Goal: Task Accomplishment & Management: Use online tool/utility

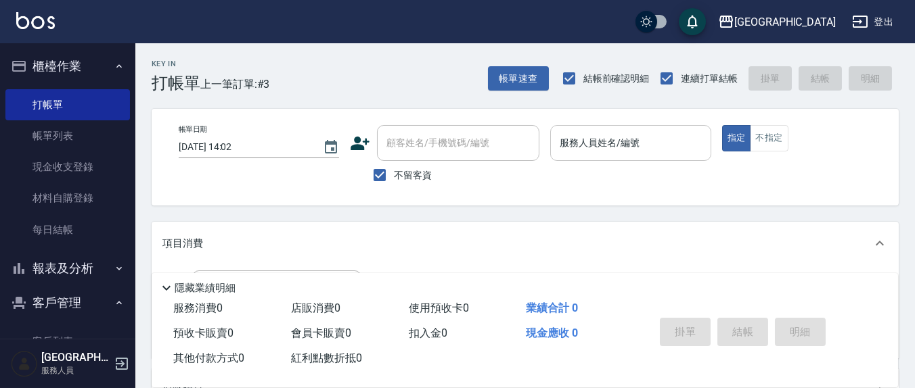
click at [610, 127] on div "服務人員姓名/編號" at bounding box center [630, 143] width 160 height 36
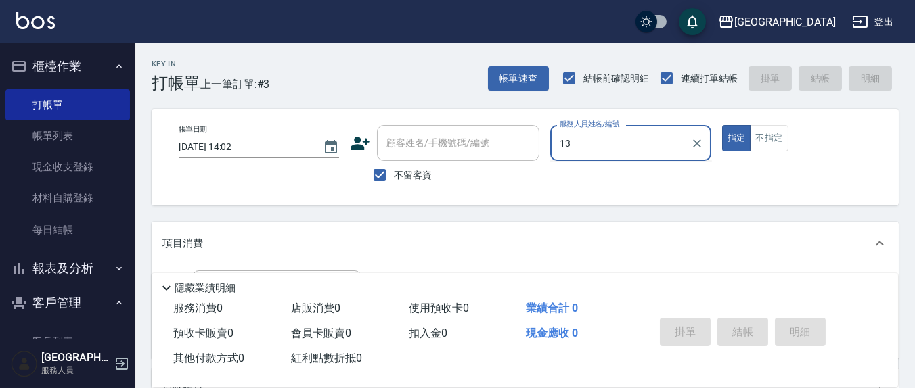
type input "鄭瑋婷-13"
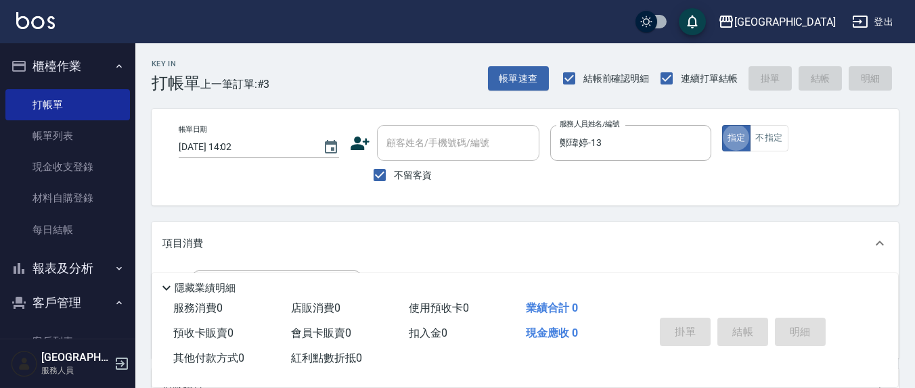
type button "true"
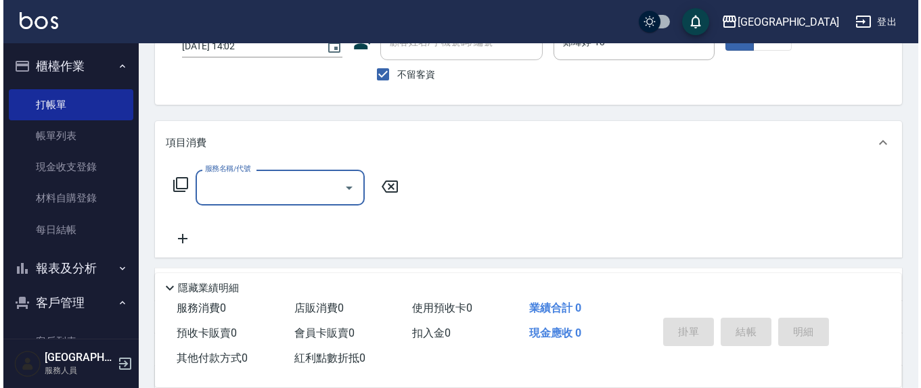
scroll to position [141, 0]
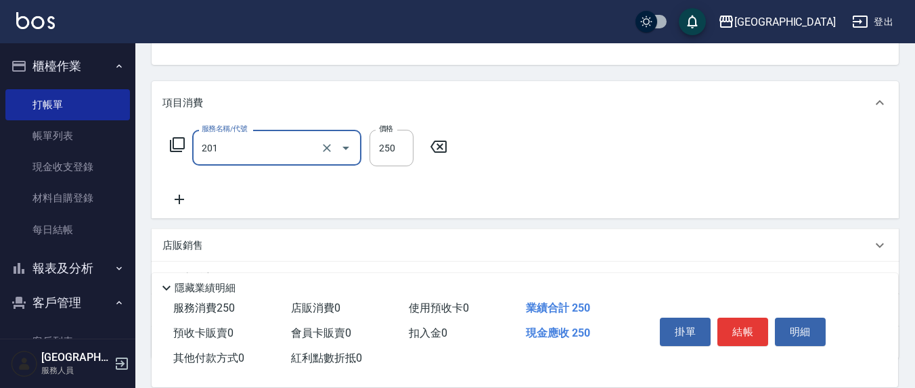
type input "洗髮(201)"
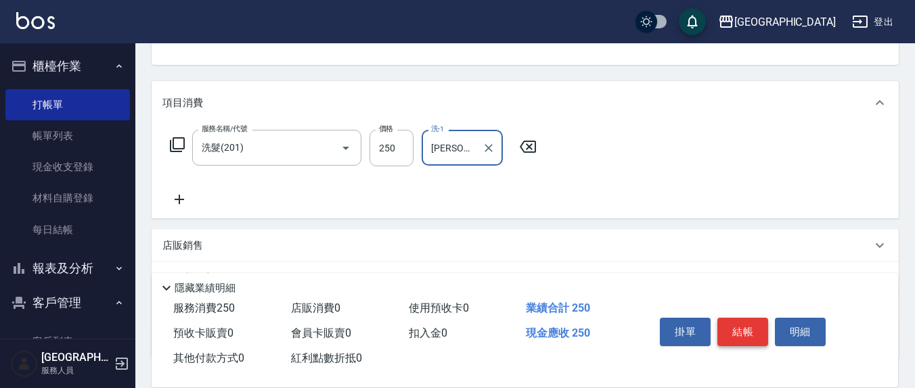
type input "[PERSON_NAME]-22"
click at [761, 335] on button "結帳" at bounding box center [742, 332] width 51 height 28
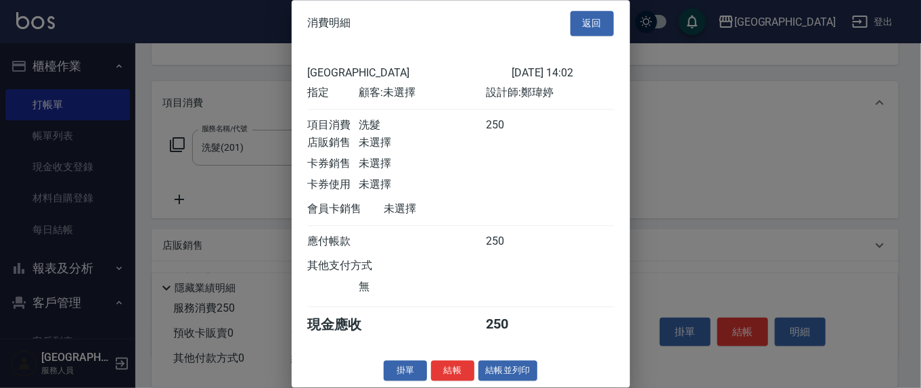
scroll to position [15, 0]
click at [463, 361] on button "結帳" at bounding box center [452, 371] width 43 height 21
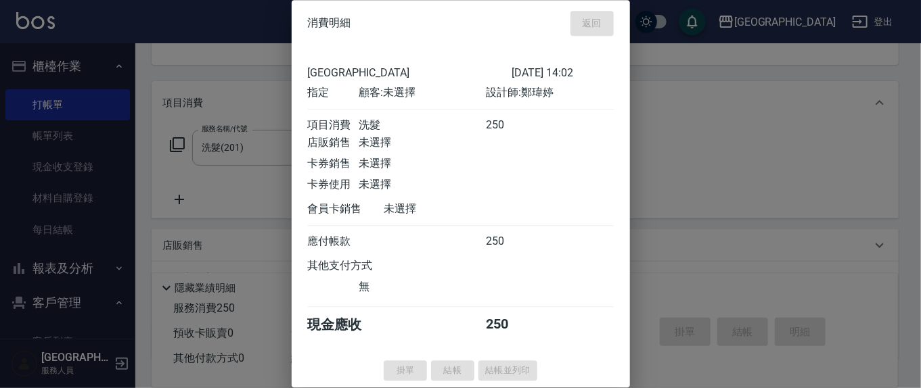
scroll to position [0, 0]
type input "[DATE] 16:23"
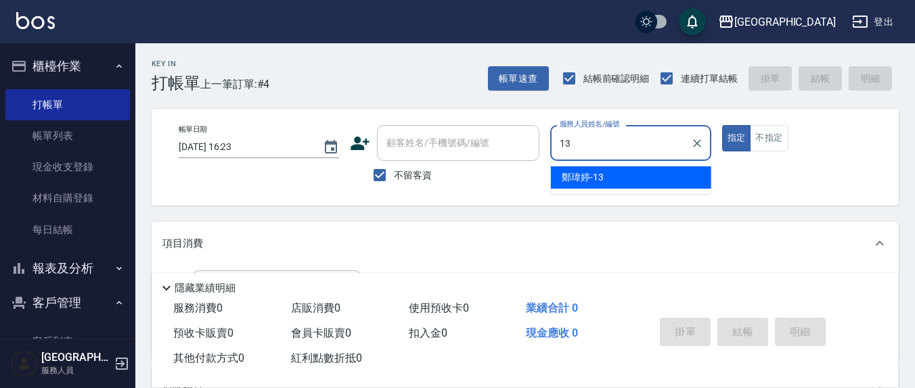
type input "鄭瑋婷-13"
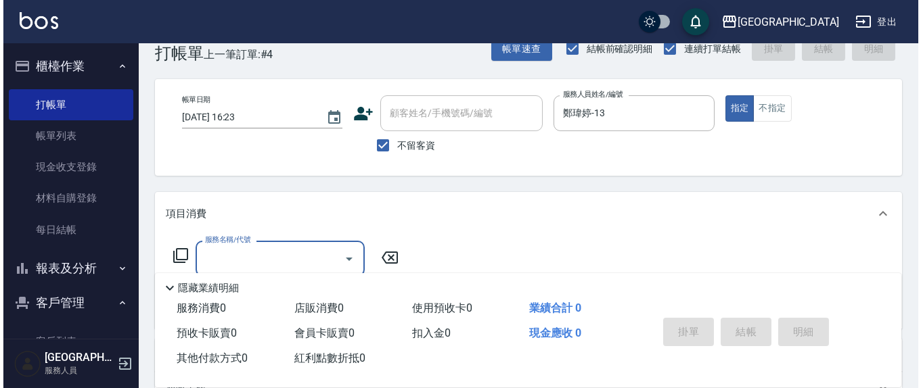
scroll to position [141, 0]
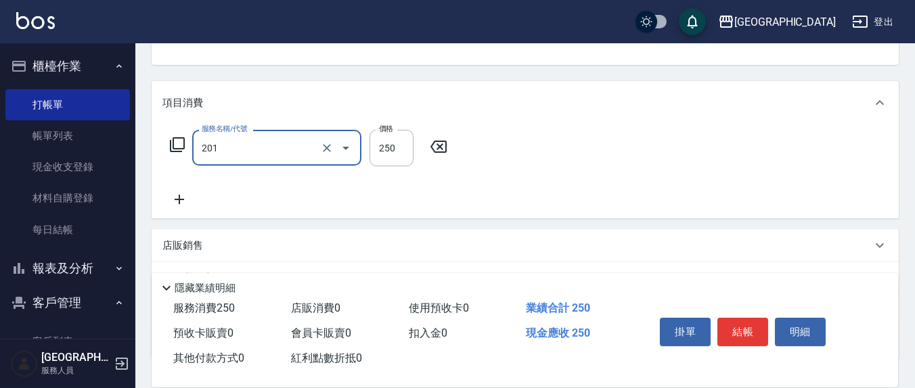
type input "洗髮(201)"
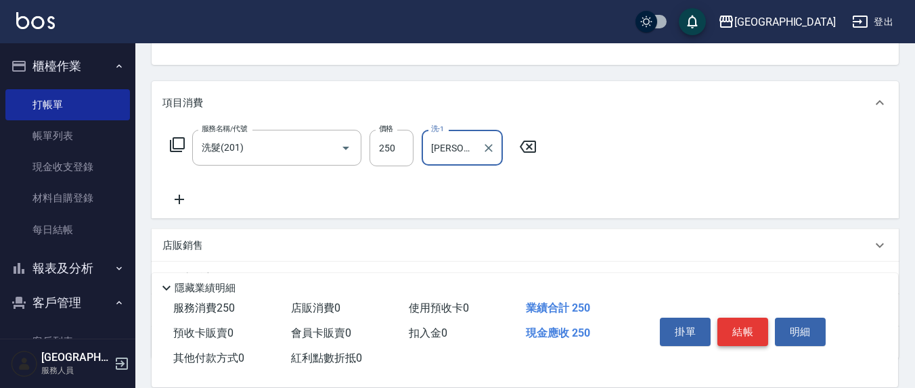
type input "[PERSON_NAME]-3"
click at [747, 333] on button "結帳" at bounding box center [742, 332] width 51 height 28
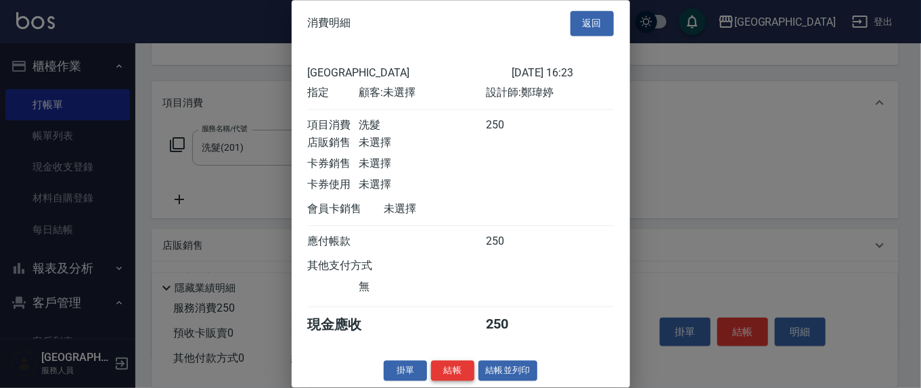
click at [453, 382] on button "結帳" at bounding box center [452, 371] width 43 height 21
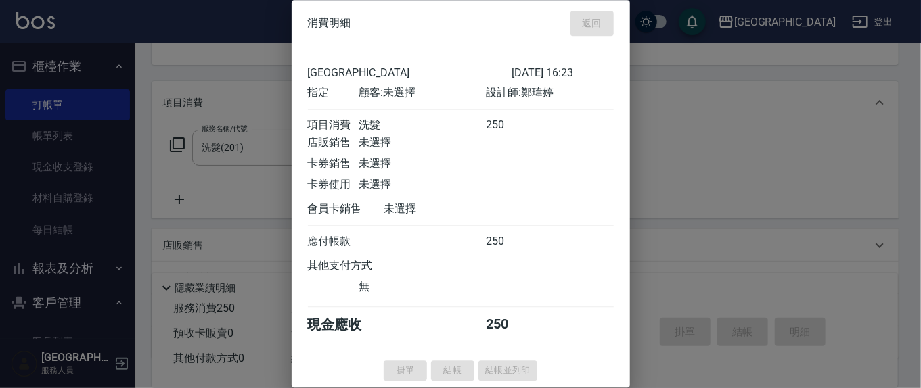
type input "[DATE] 16:24"
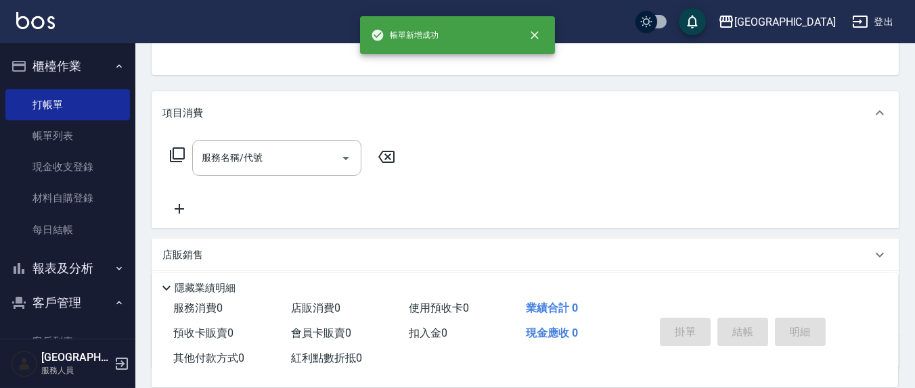
scroll to position [0, 0]
